Goal: Task Accomplishment & Management: Manage account settings

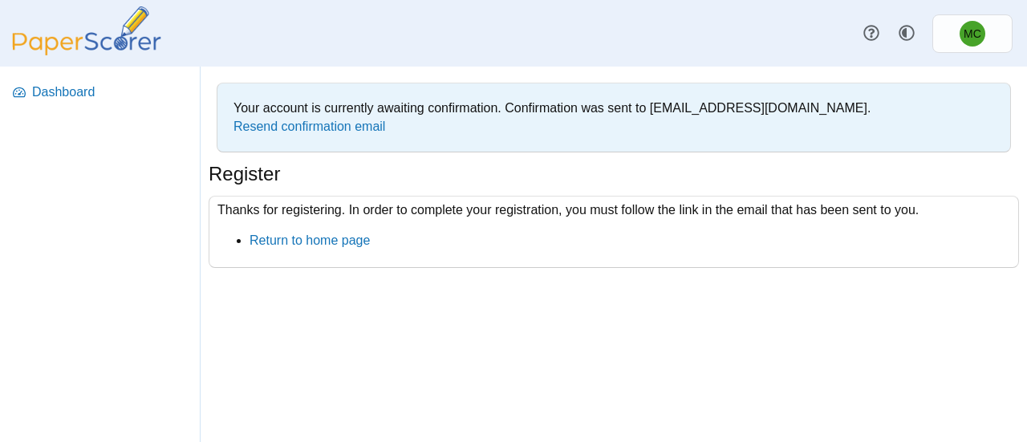
click at [545, 253] on div "Thanks for registering. In order to complete your registration, you must follow…" at bounding box center [614, 232] width 810 height 73
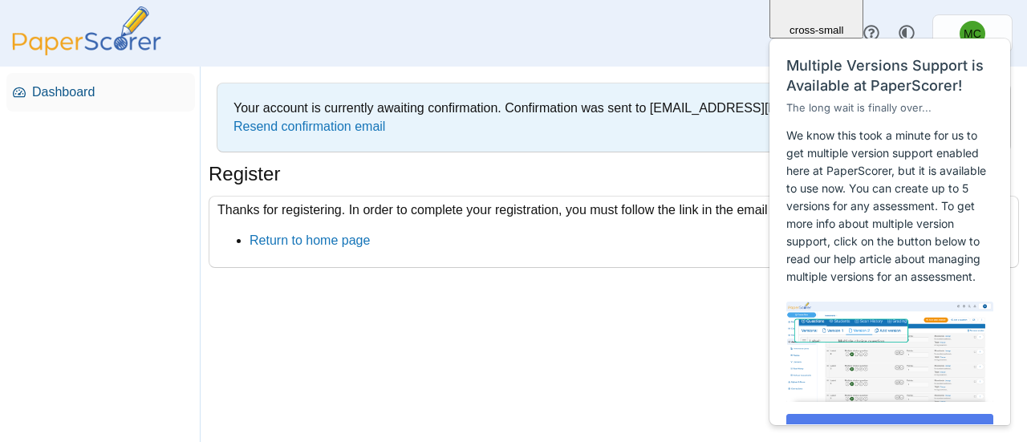
drag, startPoint x: 272, startPoint y: 276, endPoint x: 54, endPoint y: 88, distance: 287.9
click at [54, 88] on span "Dashboard" at bounding box center [110, 92] width 156 height 18
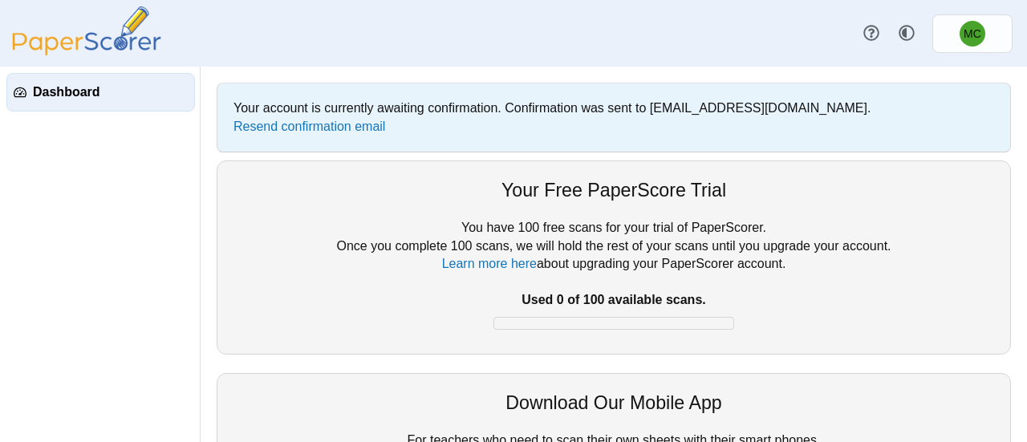
click at [531, 306] on b "Used 0 of 100 available scans." at bounding box center [613, 300] width 184 height 14
click at [469, 268] on link "Learn more here" at bounding box center [489, 264] width 95 height 14
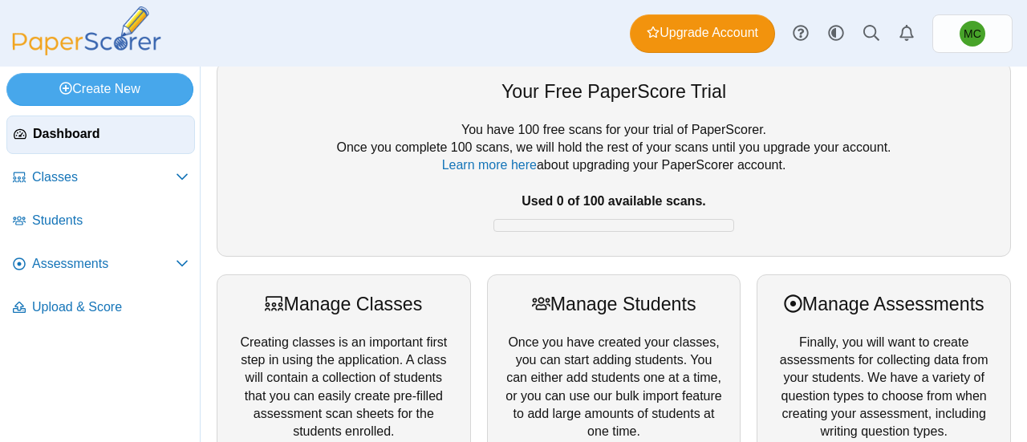
scroll to position [22, 0]
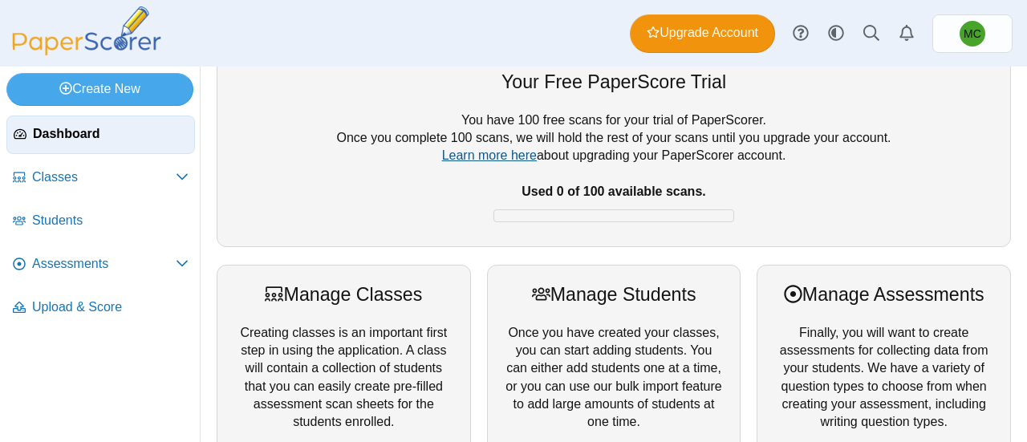
click at [481, 162] on link "Learn more here" at bounding box center [489, 155] width 95 height 14
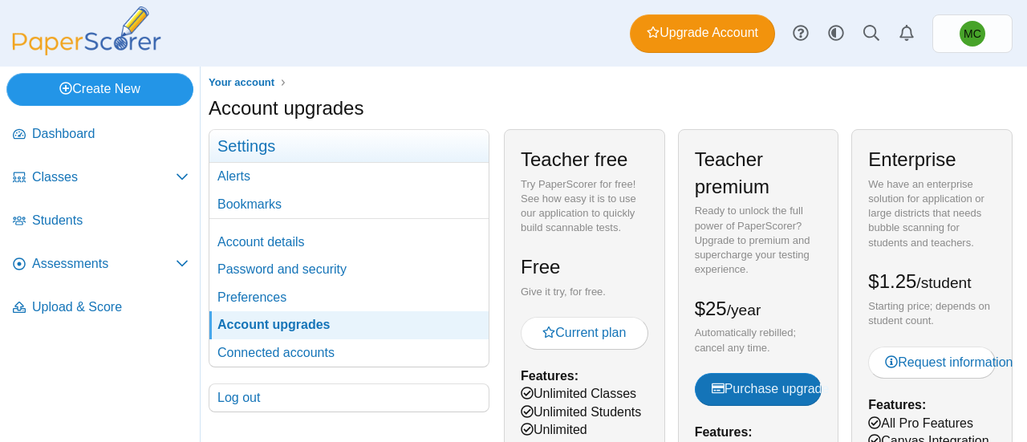
click at [119, 92] on link "Create New" at bounding box center [99, 89] width 187 height 32
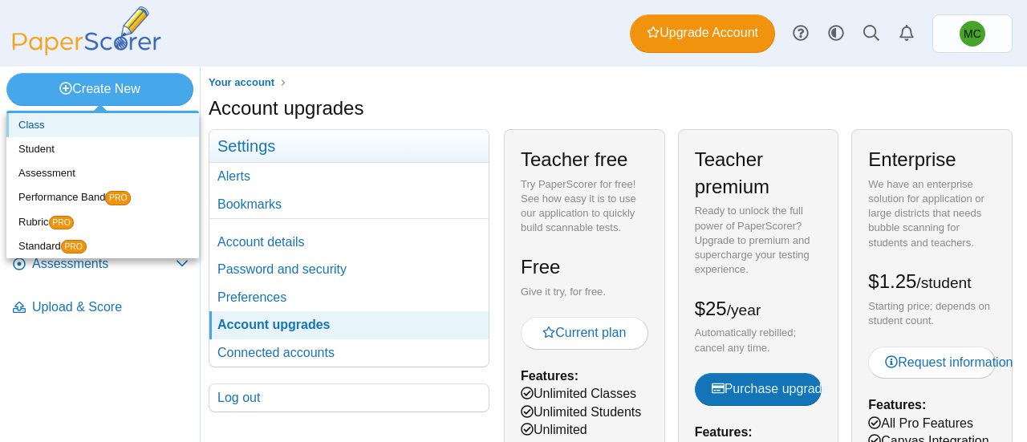
click at [42, 134] on link "Class" at bounding box center [102, 125] width 193 height 24
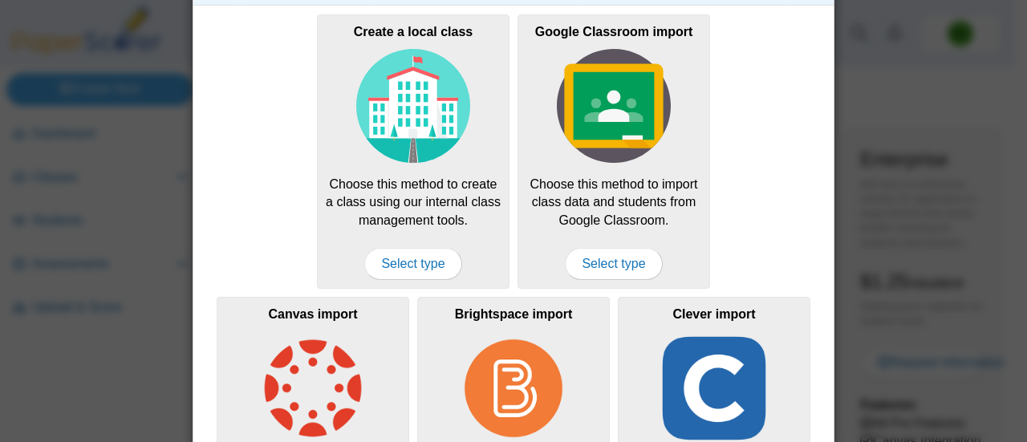
scroll to position [52, 0]
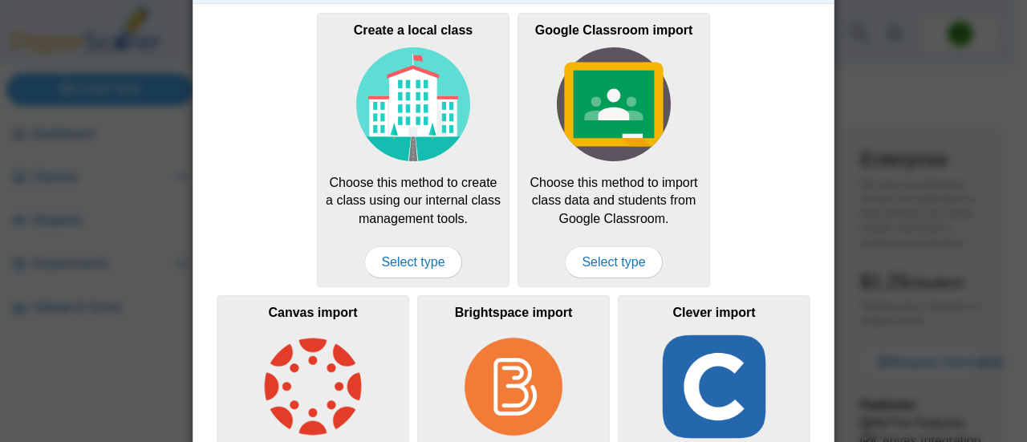
click at [598, 260] on span "Select type" at bounding box center [613, 262] width 97 height 32
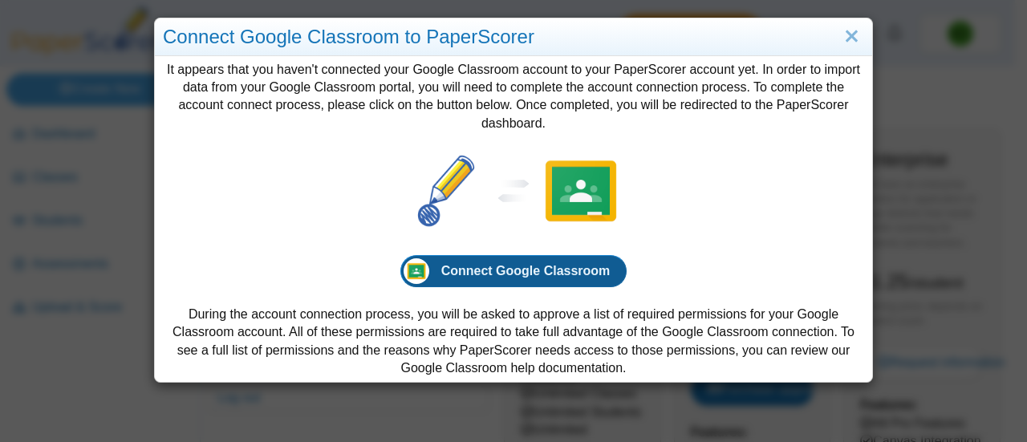
click at [534, 275] on span "Connect Google Classroom" at bounding box center [525, 271] width 169 height 14
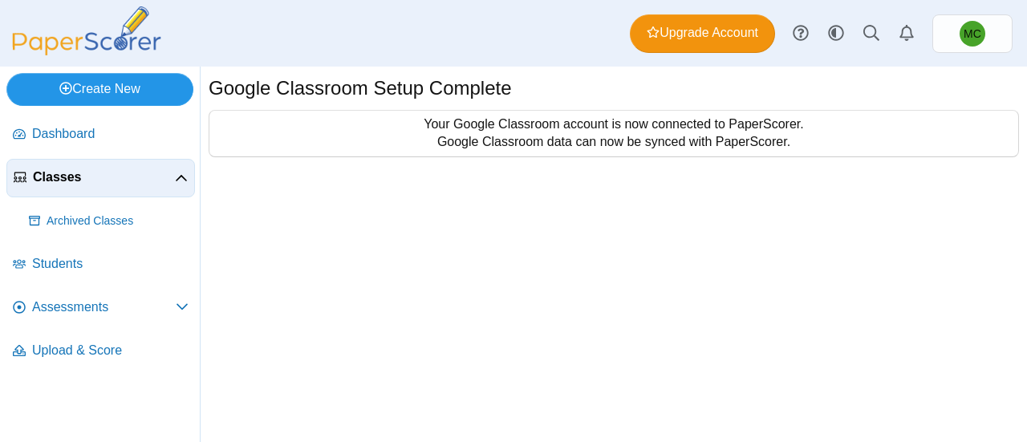
click at [104, 91] on link "Create New" at bounding box center [99, 89] width 187 height 32
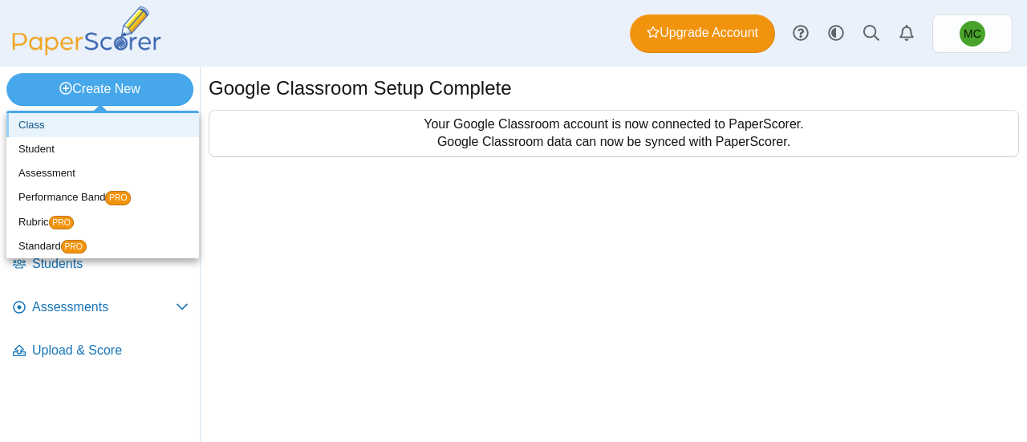
click at [34, 130] on link "Class" at bounding box center [102, 125] width 193 height 24
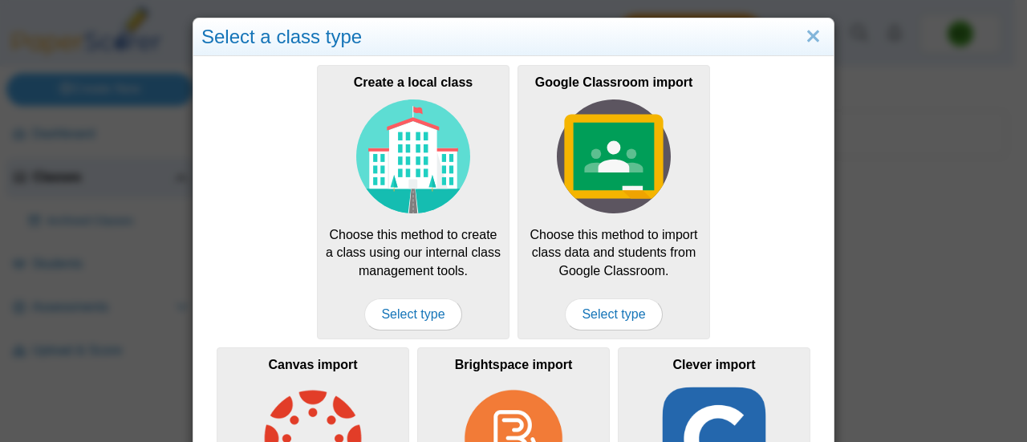
click at [801, 37] on link "Close" at bounding box center [813, 36] width 25 height 27
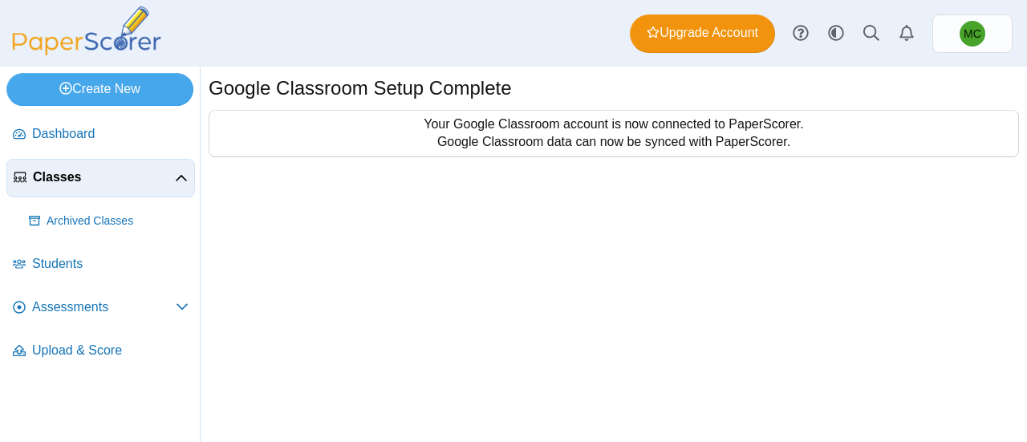
click at [103, 178] on span "Classes" at bounding box center [104, 177] width 142 height 18
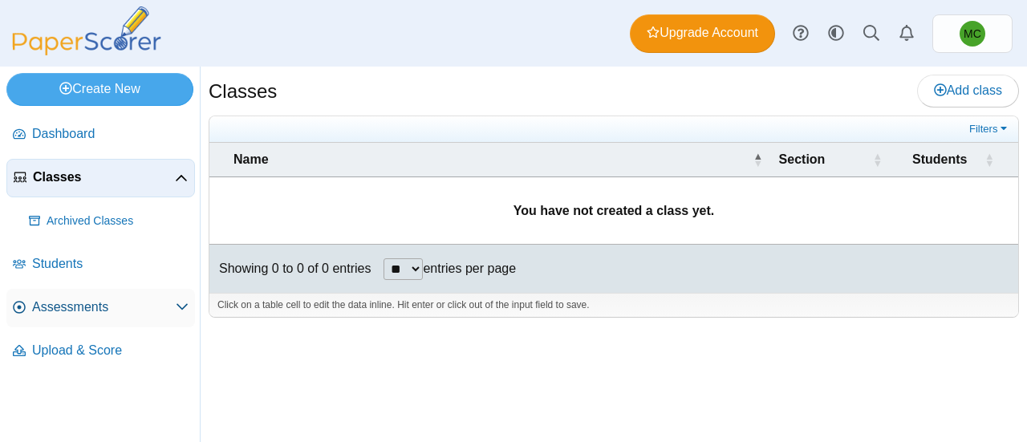
click at [79, 315] on link "Assessments" at bounding box center [100, 308] width 189 height 39
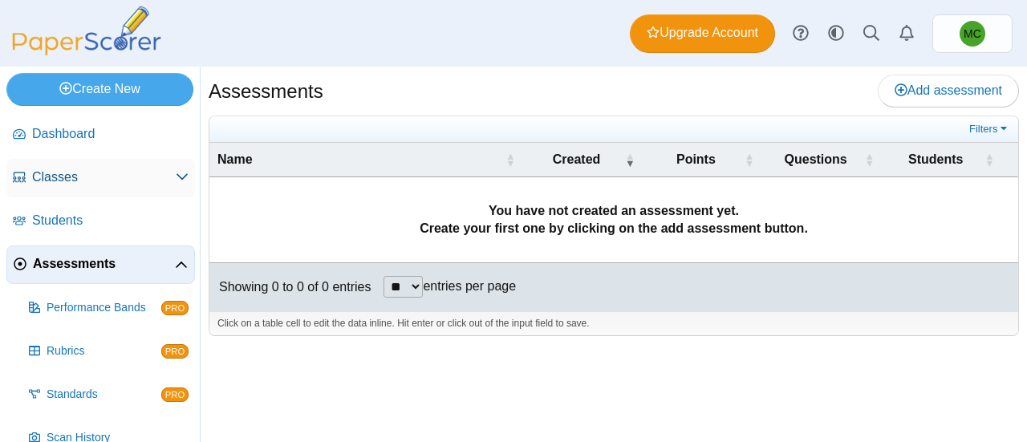
click at [54, 185] on link "Classes" at bounding box center [100, 178] width 189 height 39
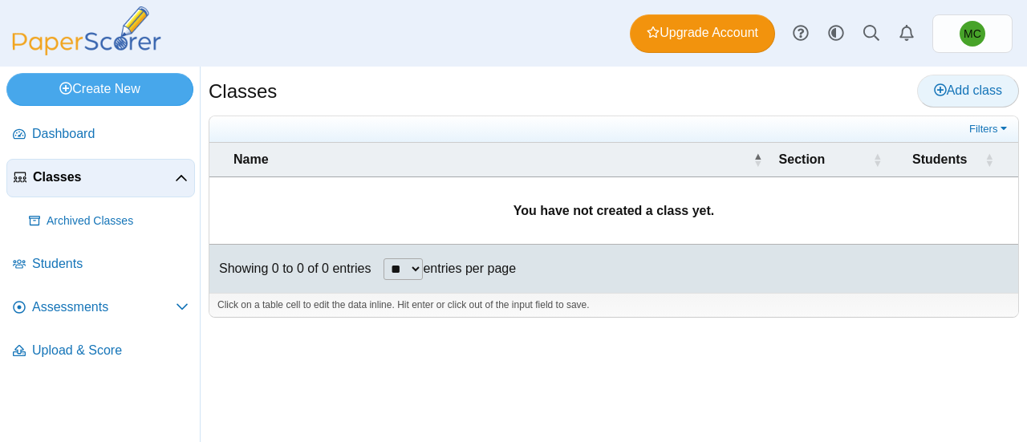
click at [945, 88] on span "Add class" at bounding box center [968, 90] width 68 height 14
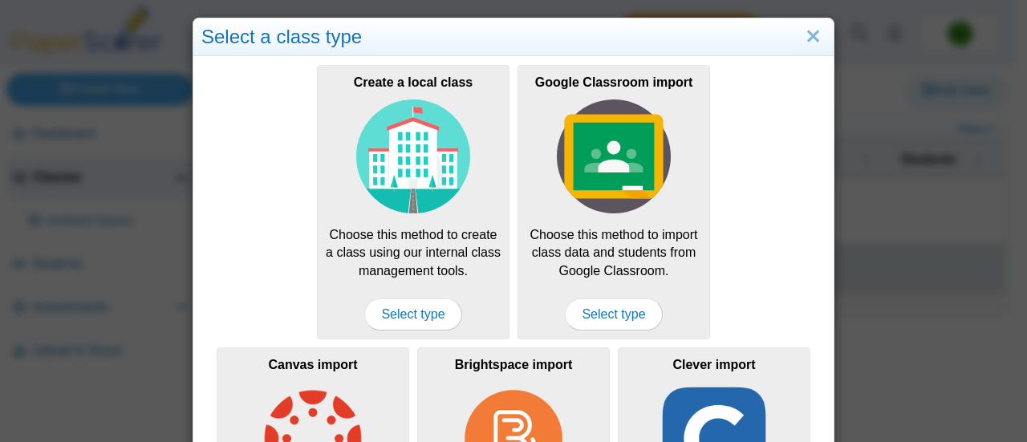
click at [806, 46] on link "Close" at bounding box center [813, 36] width 25 height 27
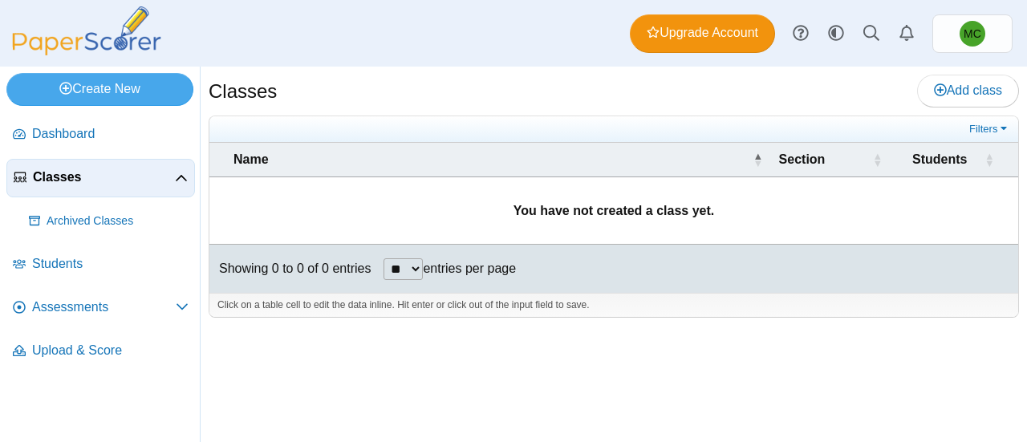
click at [83, 181] on span "Classes" at bounding box center [104, 177] width 142 height 18
click at [75, 135] on span "Dashboard" at bounding box center [110, 134] width 156 height 18
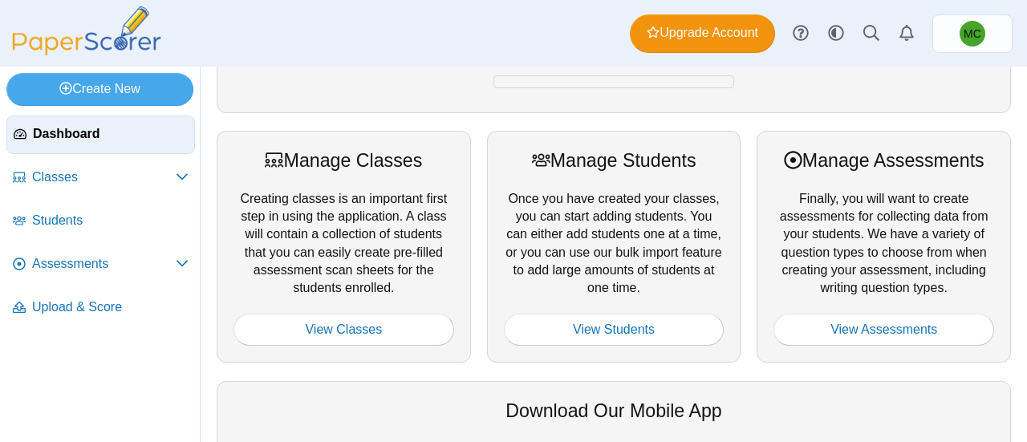
scroll to position [156, 0]
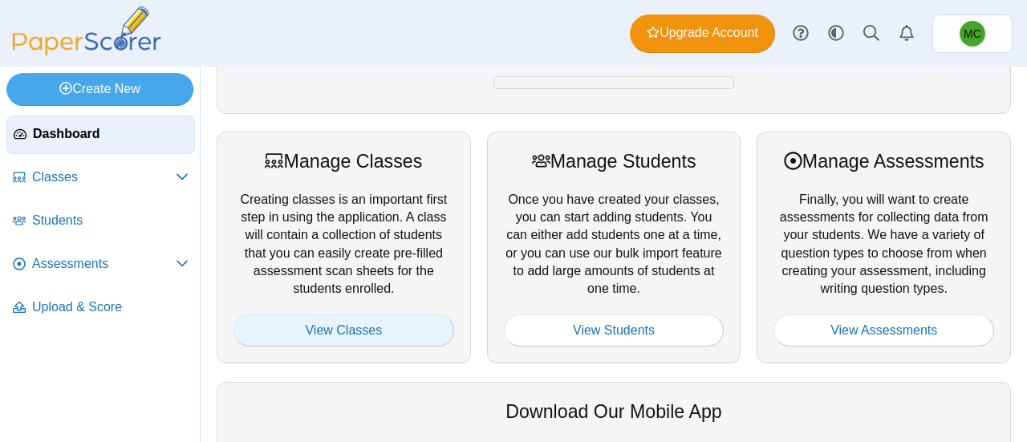
click at [364, 327] on link "View Classes" at bounding box center [343, 330] width 221 height 32
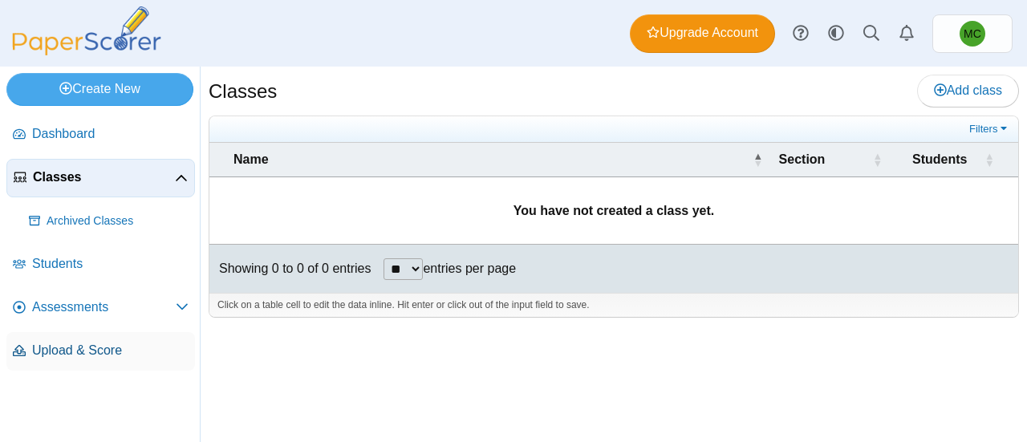
click at [81, 357] on span "Upload & Score" at bounding box center [110, 351] width 156 height 18
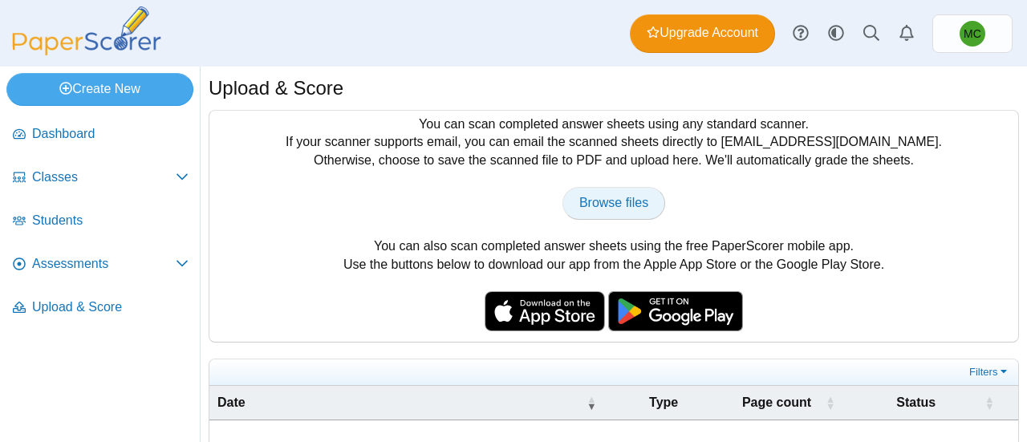
click at [607, 201] on span "Browse files" at bounding box center [613, 203] width 69 height 14
